Goal: Task Accomplishment & Management: Manage account settings

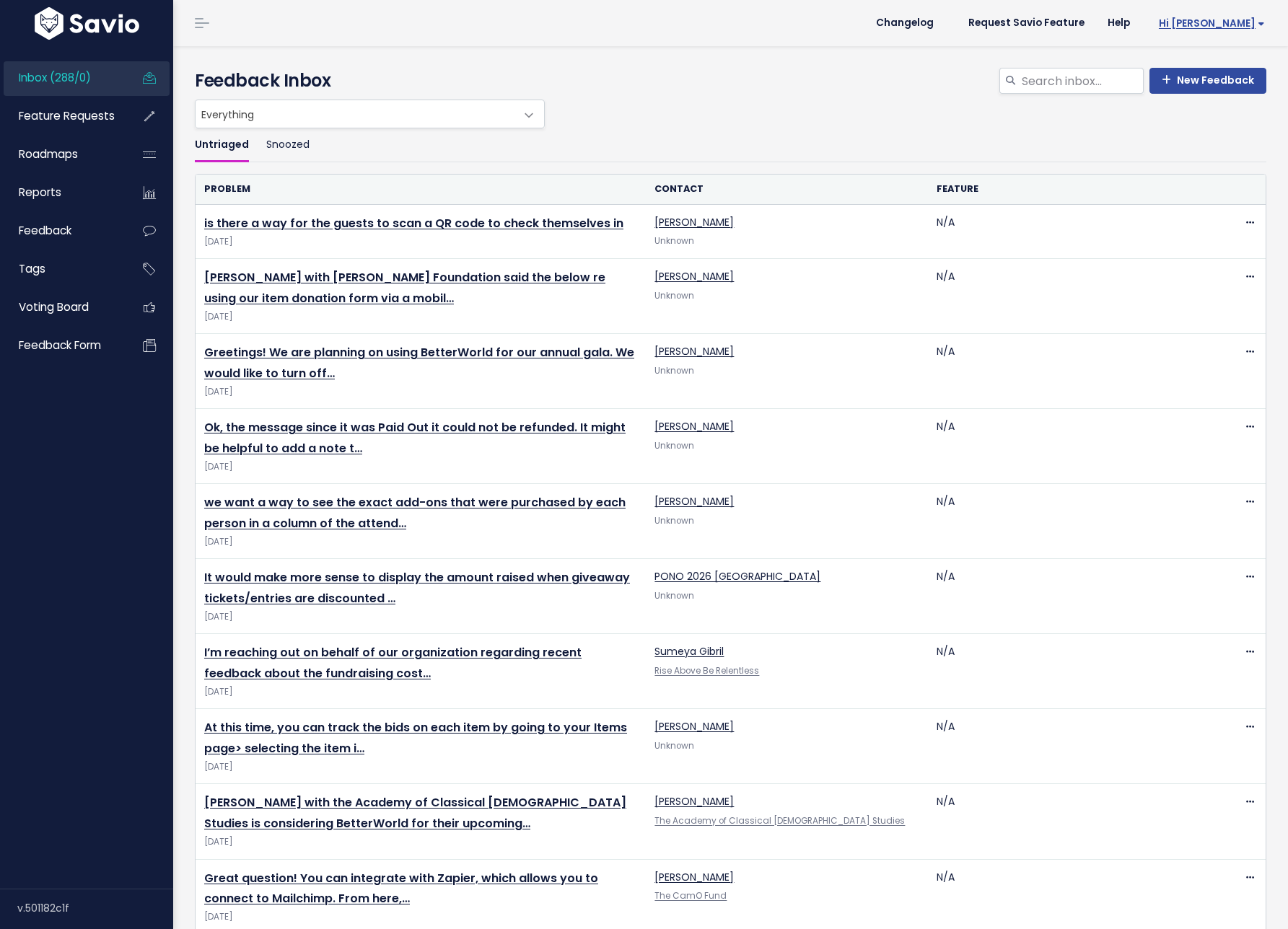
click at [1224, 20] on span "Hi [PERSON_NAME]" at bounding box center [1212, 24] width 106 height 11
click at [1216, 147] on link "Manage Users" at bounding box center [1217, 150] width 106 height 28
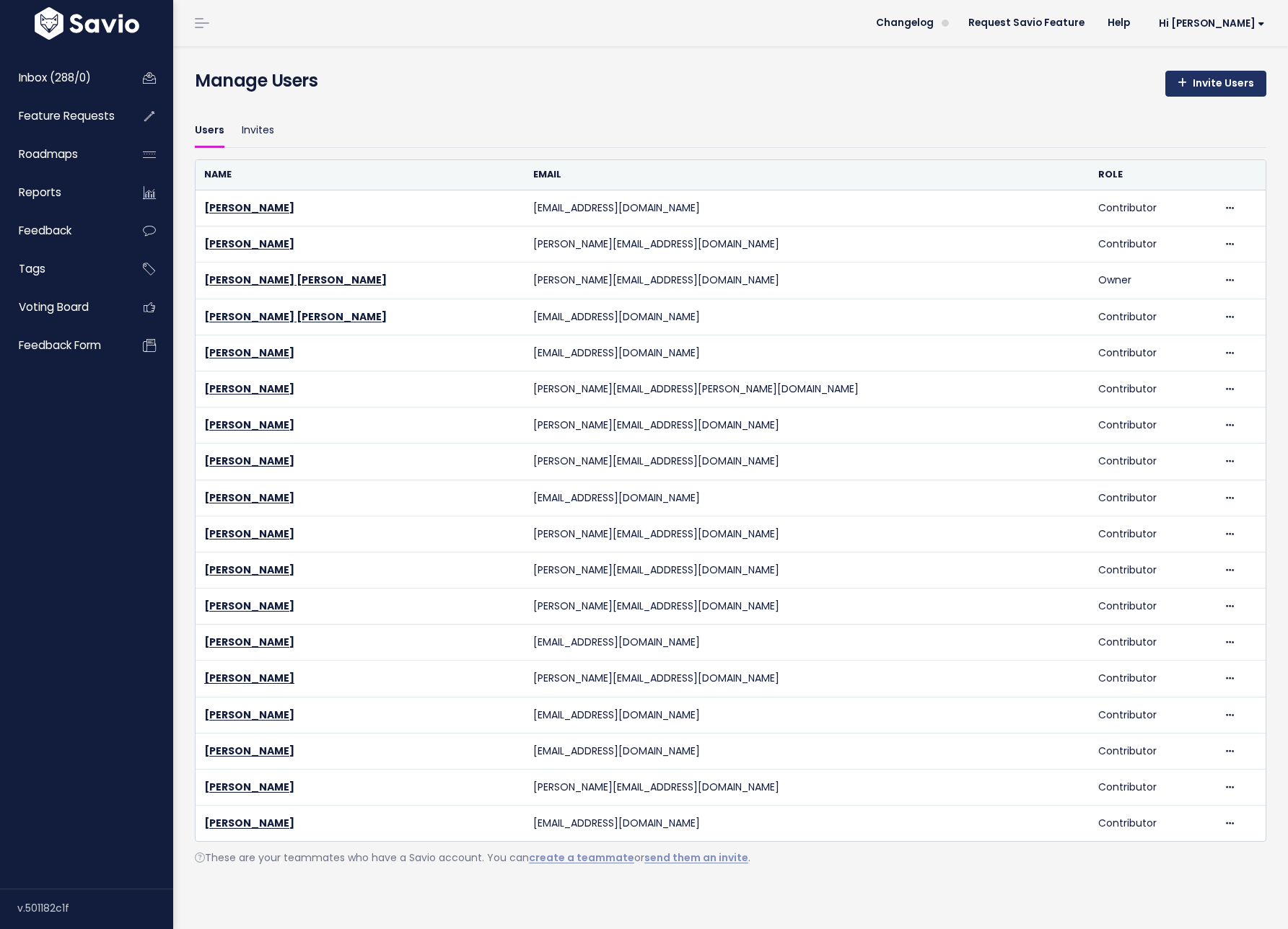
click at [1244, 75] on link "Invite Users" at bounding box center [1216, 83] width 101 height 26
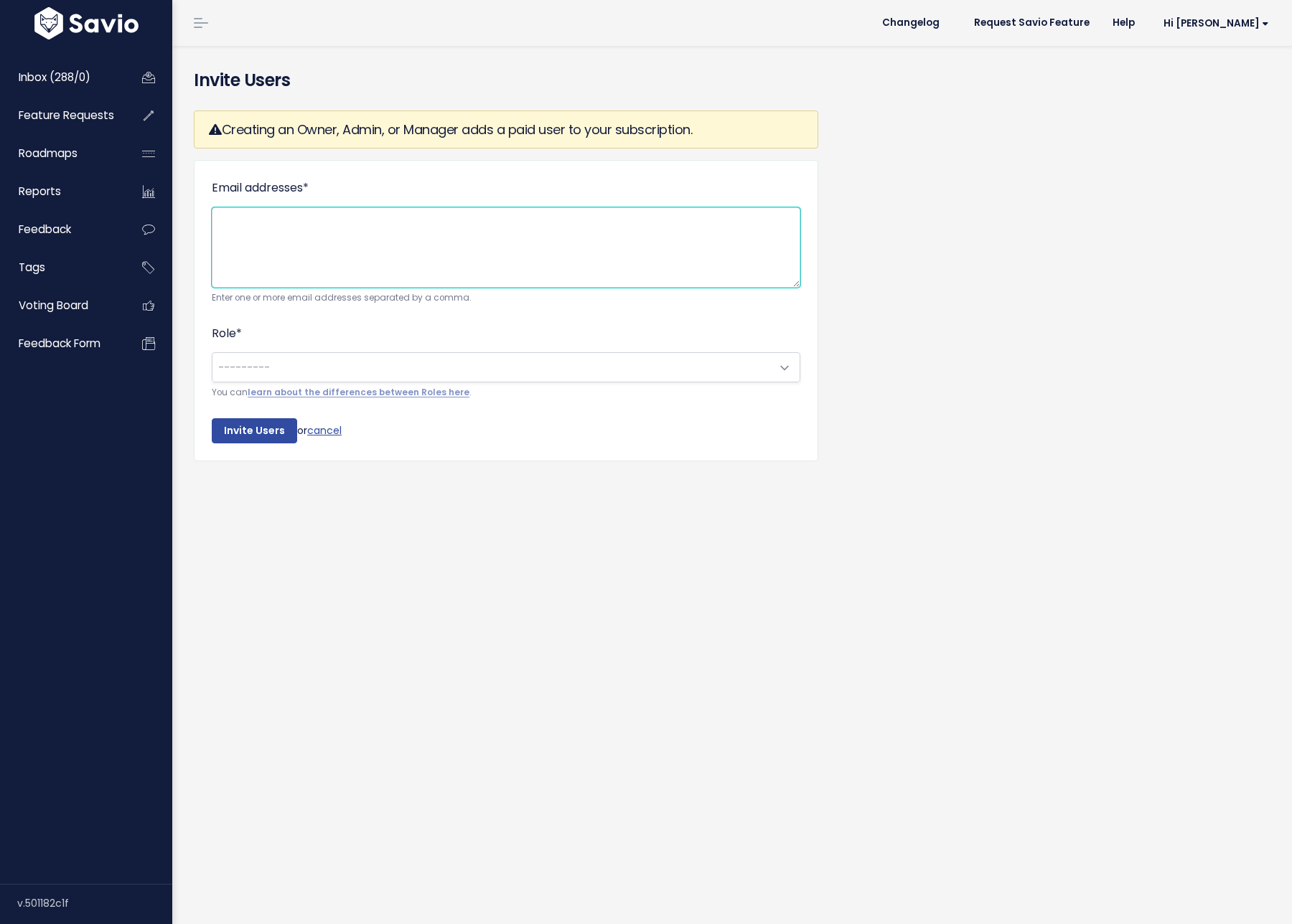
click at [389, 231] on textarea "Email addresses *" at bounding box center [506, 247] width 589 height 81
paste textarea "[EMAIL_ADDRESS][DOMAIN_NAME]"
type textarea "[EMAIL_ADDRESS][DOMAIN_NAME]"
click at [326, 354] on span "---------" at bounding box center [492, 367] width 558 height 29
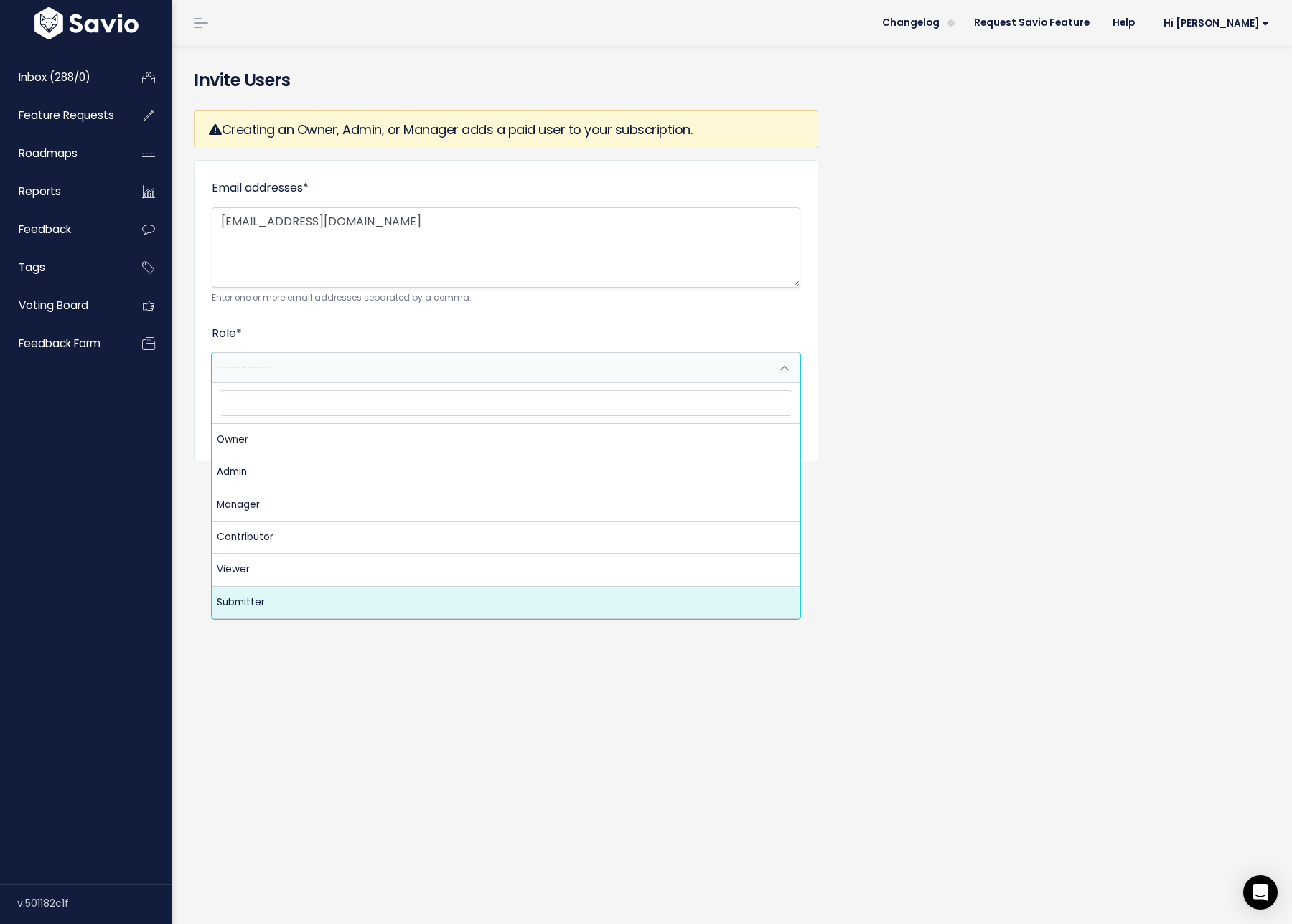
click at [351, 693] on div "Invite Users Creating an Owner, Admin, or Manager adds a paid user to your subs…" at bounding box center [732, 485] width 1120 height 879
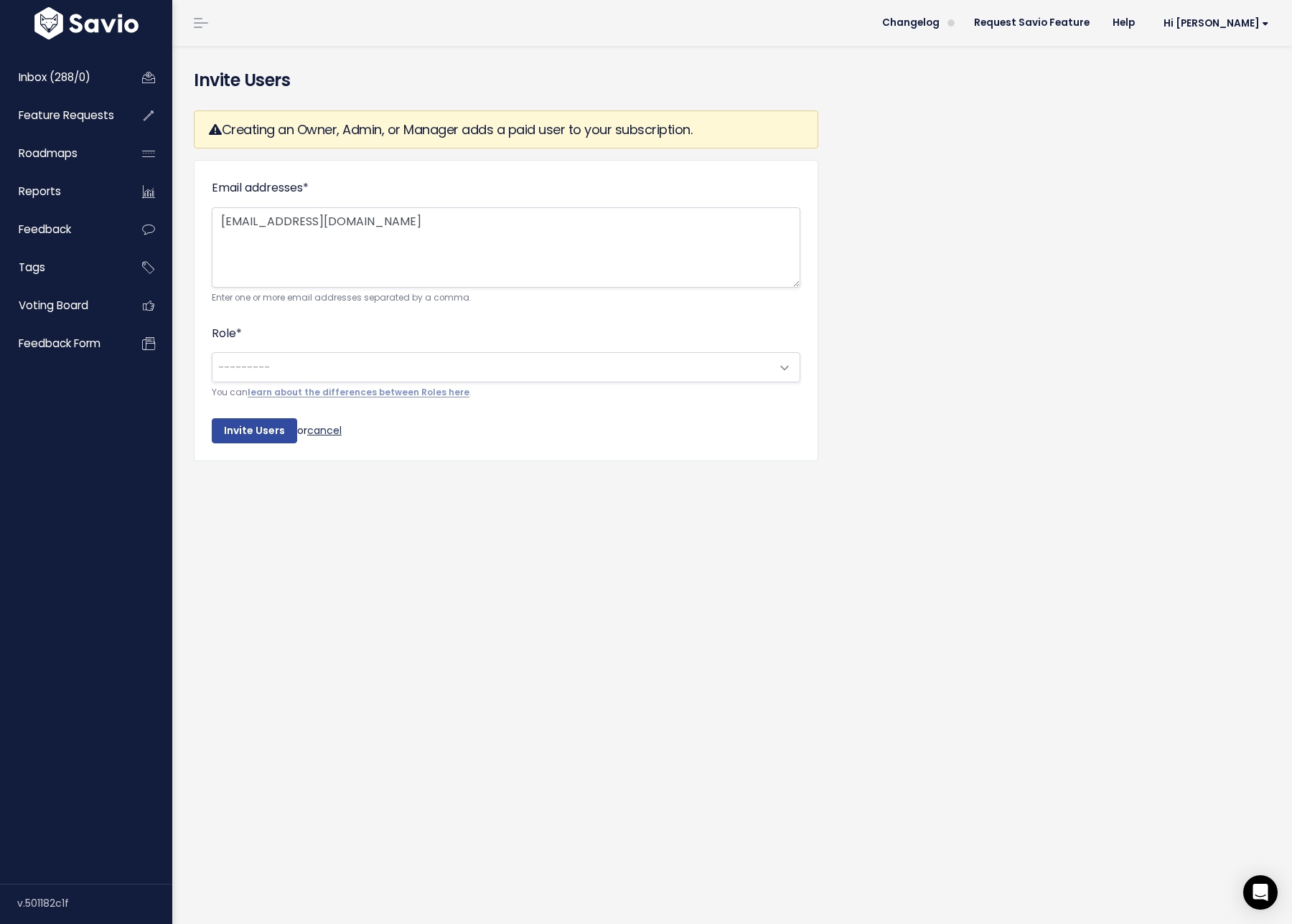
click at [325, 436] on link "cancel" at bounding box center [325, 430] width 34 height 14
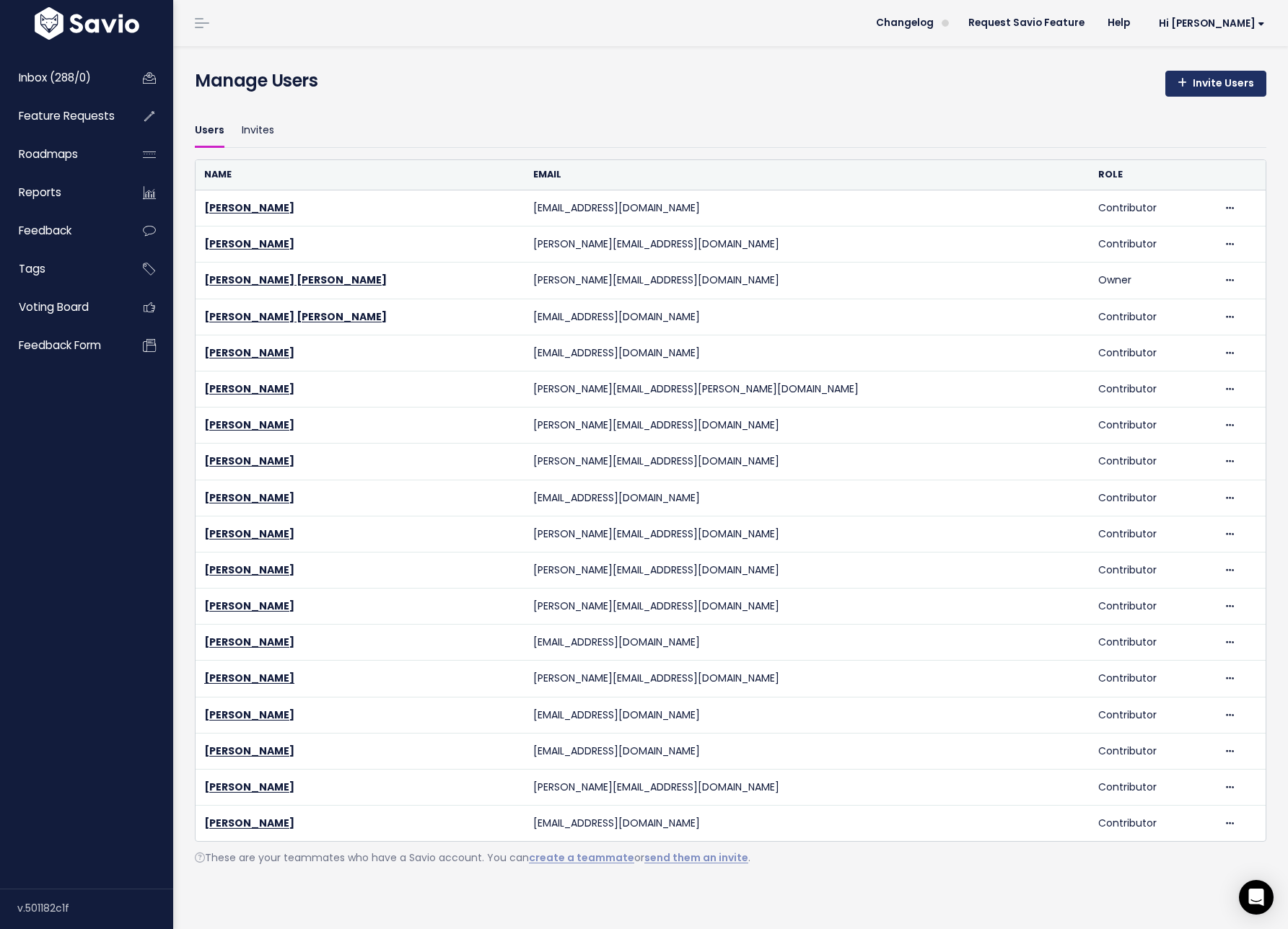
click at [1221, 83] on link "Invite Users" at bounding box center [1216, 83] width 101 height 26
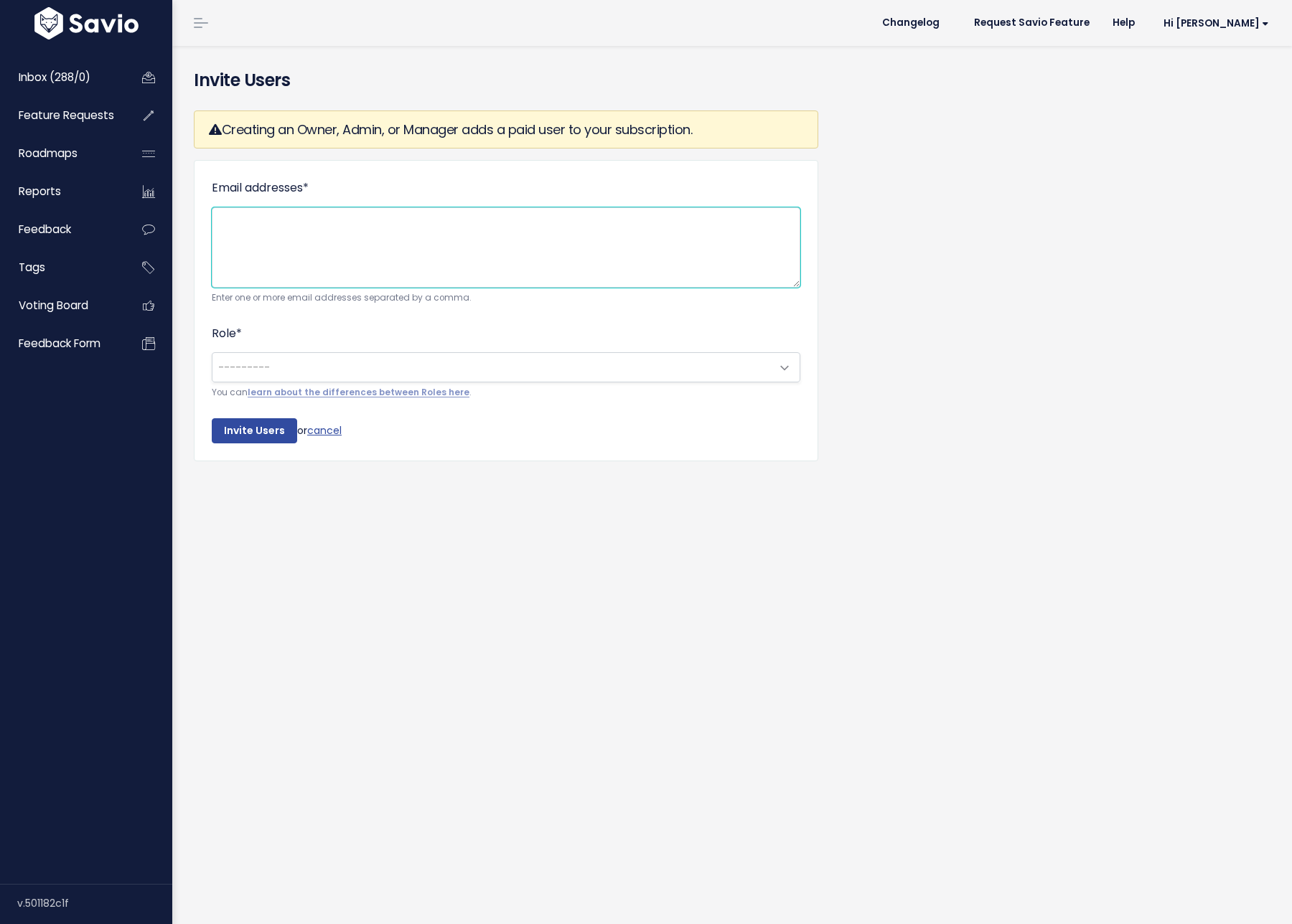
click at [384, 267] on textarea "Email addresses *" at bounding box center [506, 247] width 589 height 81
paste textarea "[EMAIL_ADDRESS][DOMAIN_NAME]"
type textarea "[EMAIL_ADDRESS][DOMAIN_NAME]"
click at [379, 371] on span "---------" at bounding box center [492, 367] width 558 height 29
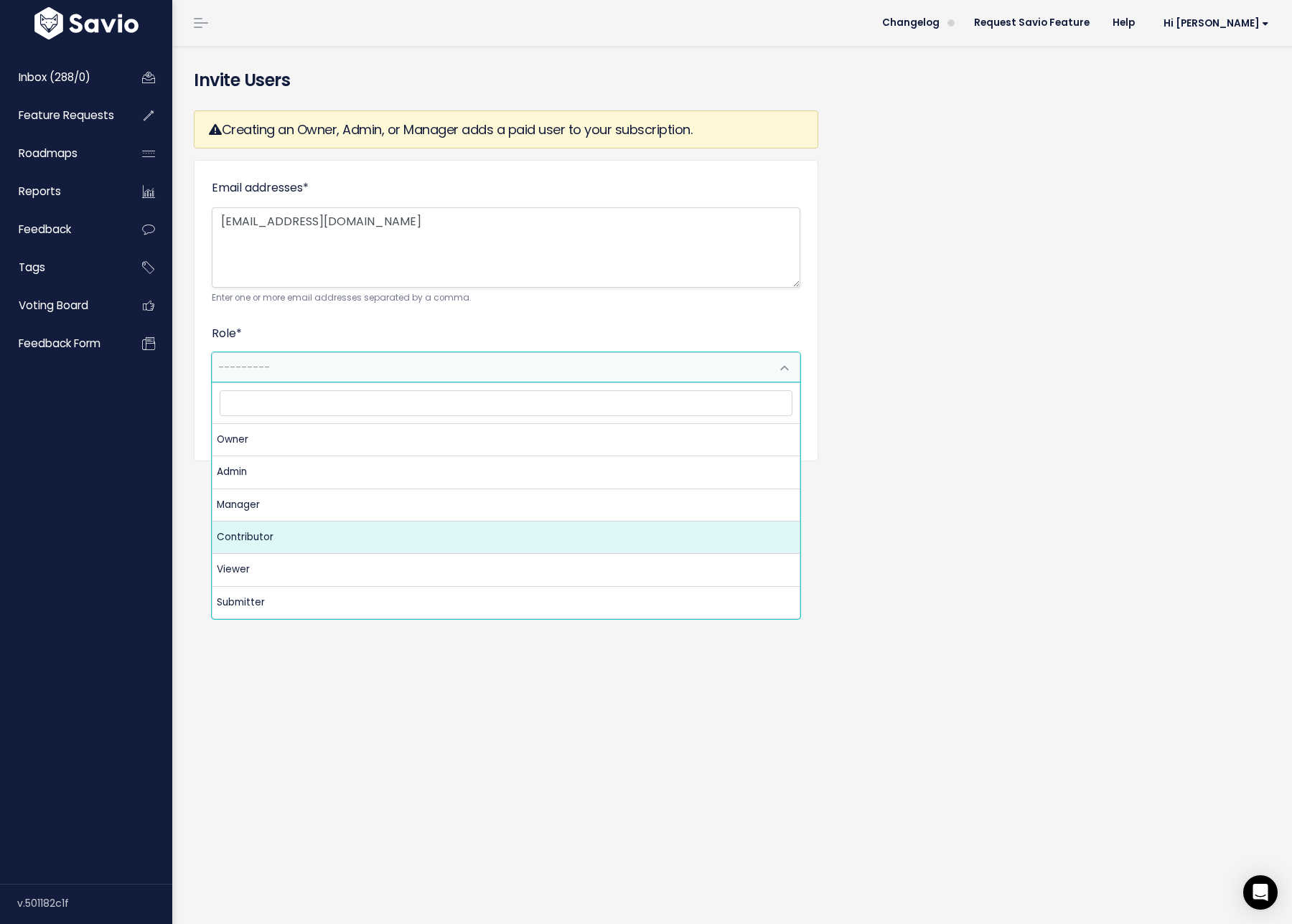
select select "CONTRIBUTOR"
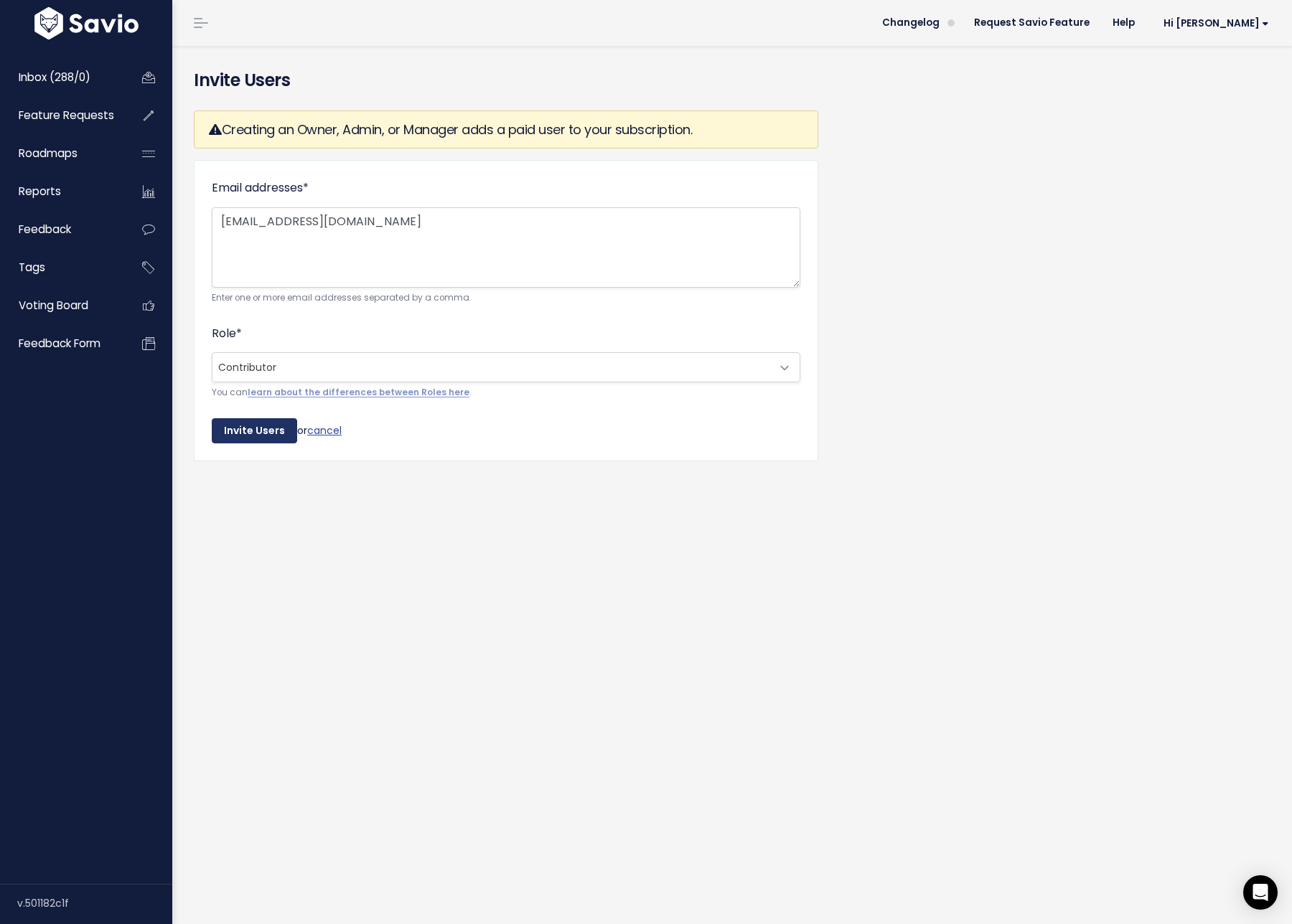
click at [249, 424] on input "Invite Users" at bounding box center [254, 431] width 85 height 26
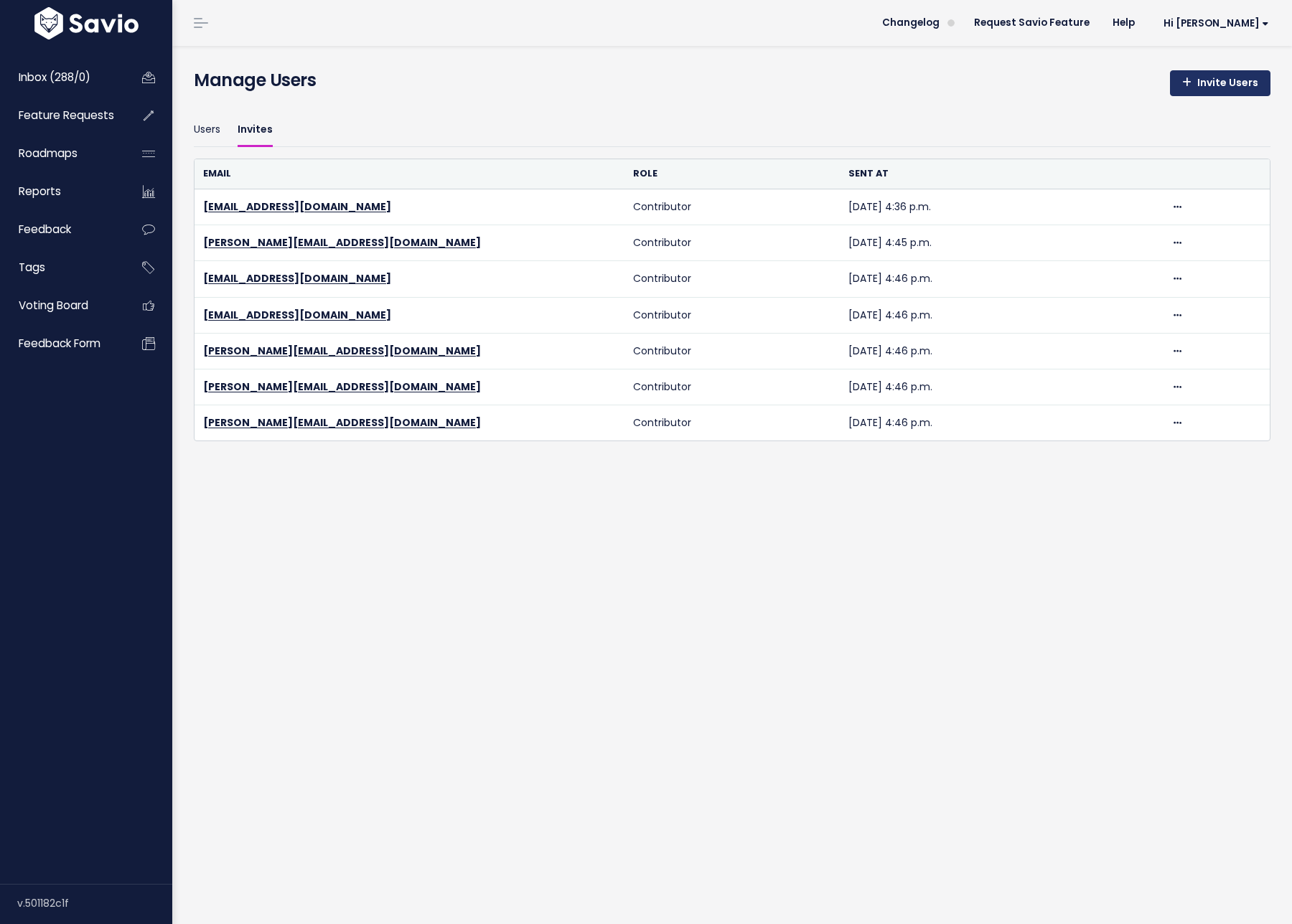
click at [1209, 75] on link "Invite Users" at bounding box center [1220, 83] width 101 height 26
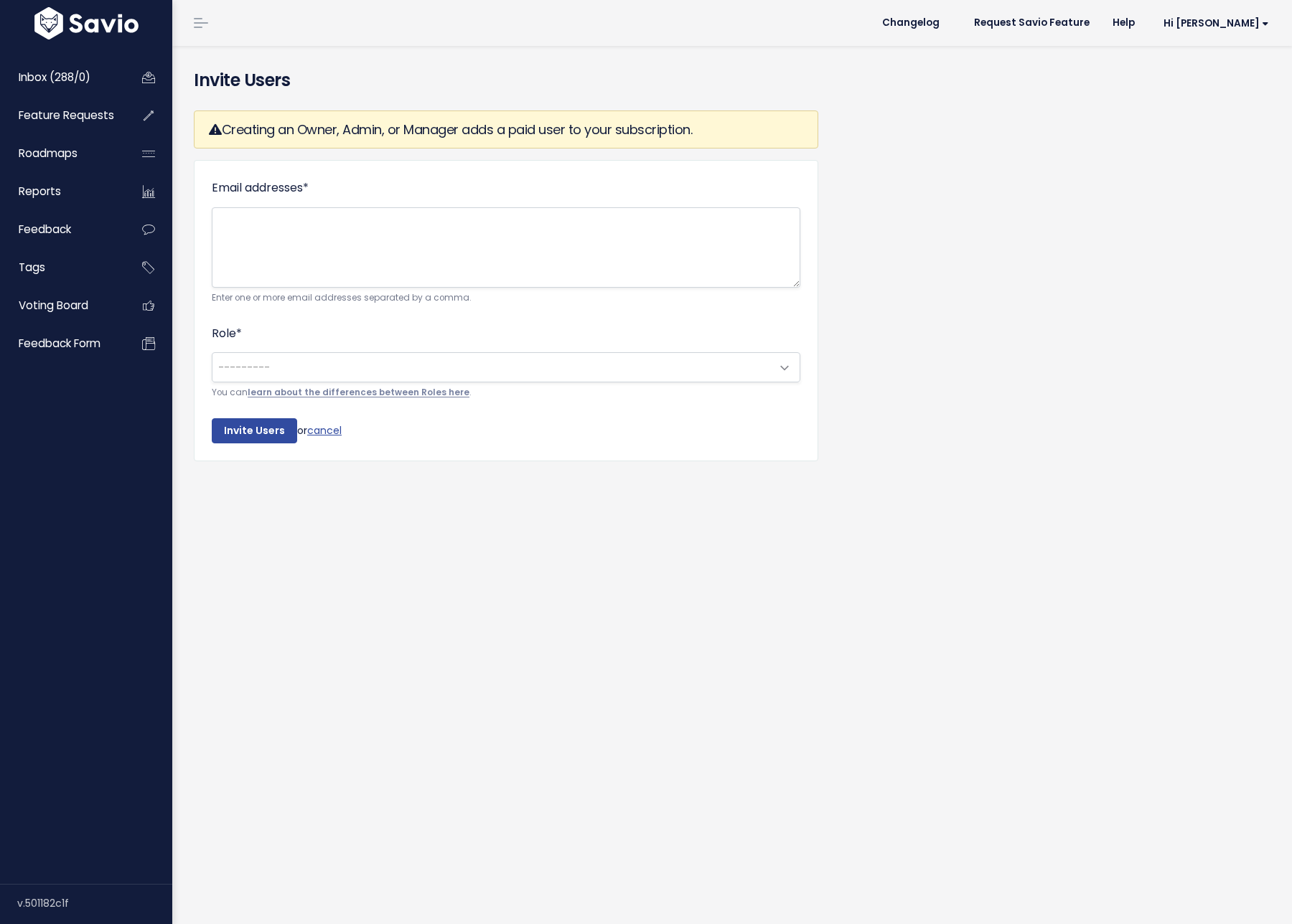
click at [333, 398] on link "learn about the differences between Roles here" at bounding box center [359, 392] width 222 height 12
click at [91, 76] on span "Inbox (288/0)" at bounding box center [55, 77] width 72 height 15
